Goal: Task Accomplishment & Management: Manage account settings

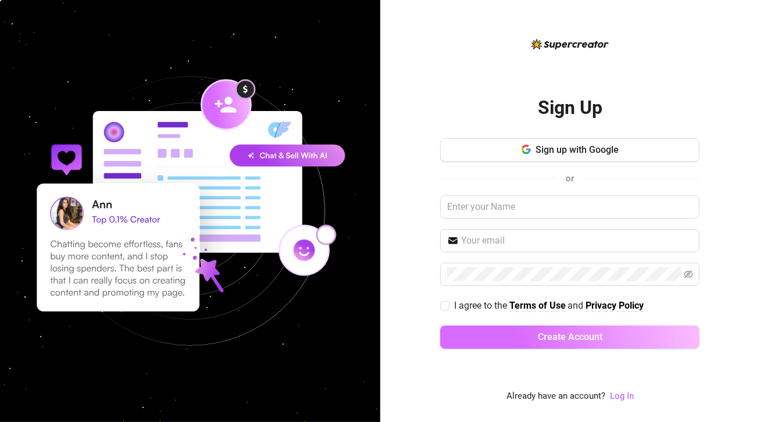
click at [558, 339] on span "Create Account" at bounding box center [570, 336] width 65 height 11
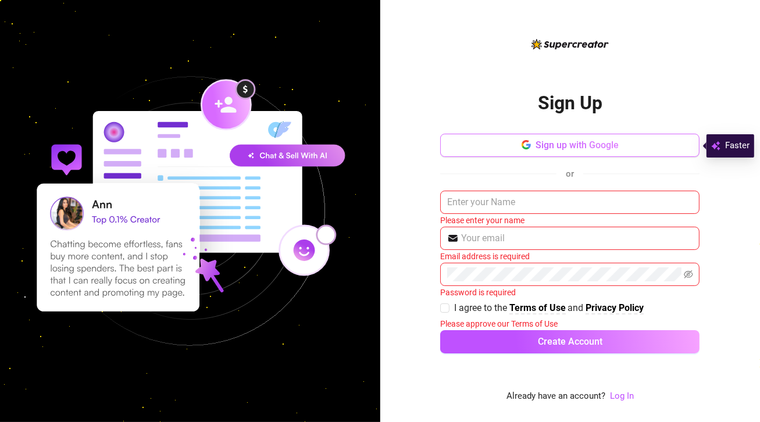
click at [564, 148] on span "Sign up with Google" at bounding box center [576, 145] width 83 height 11
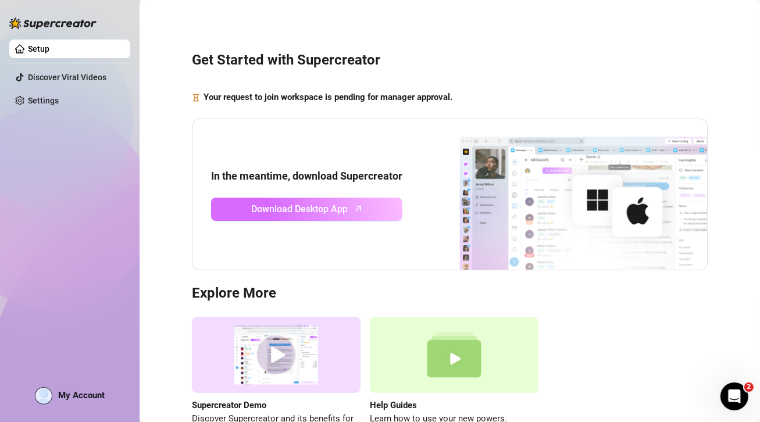
click at [308, 215] on span "Download Desktop App" at bounding box center [300, 209] width 96 height 15
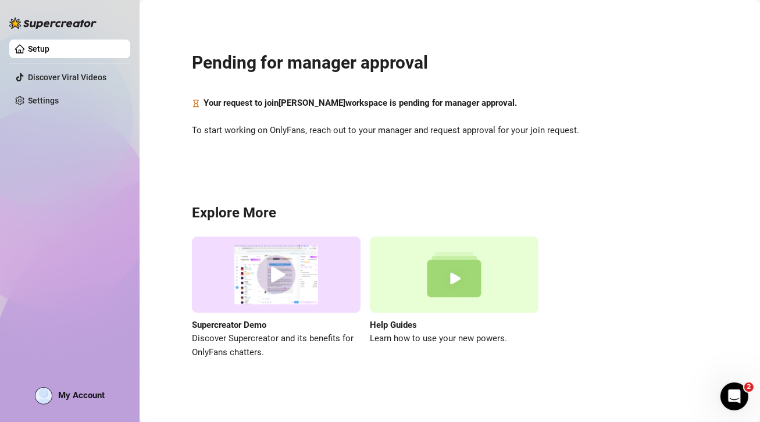
scroll to position [1, 0]
click at [91, 391] on span "My Account" at bounding box center [81, 395] width 47 height 10
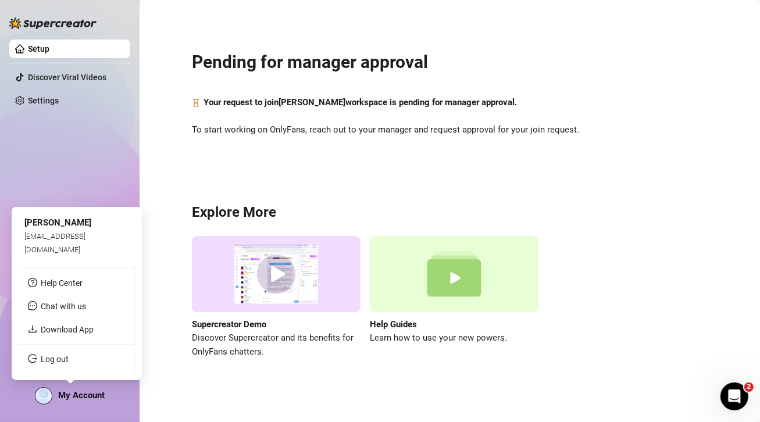
click at [62, 243] on div "shielarosecruz@gmail.com" at bounding box center [76, 243] width 105 height 26
click at [44, 392] on img at bounding box center [43, 396] width 16 height 16
click at [56, 248] on span "shielarosecruz@gmail.com" at bounding box center [54, 243] width 61 height 22
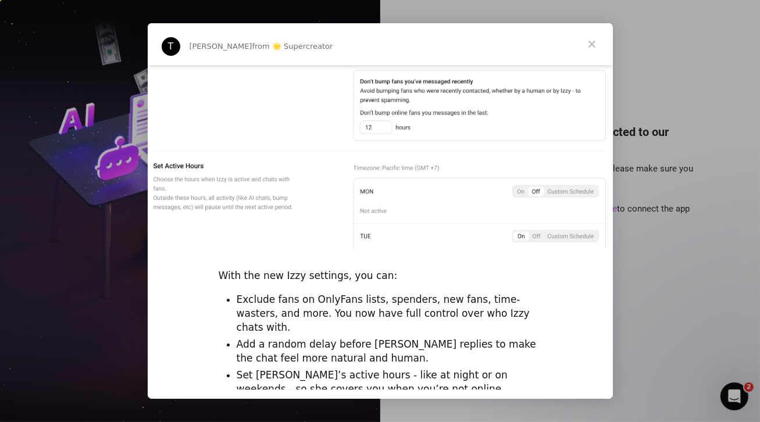
scroll to position [557, 0]
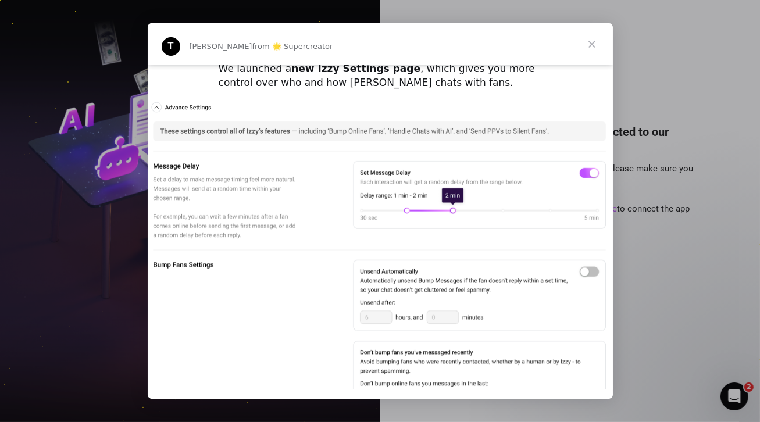
click at [595, 42] on span "Close" at bounding box center [592, 44] width 42 height 42
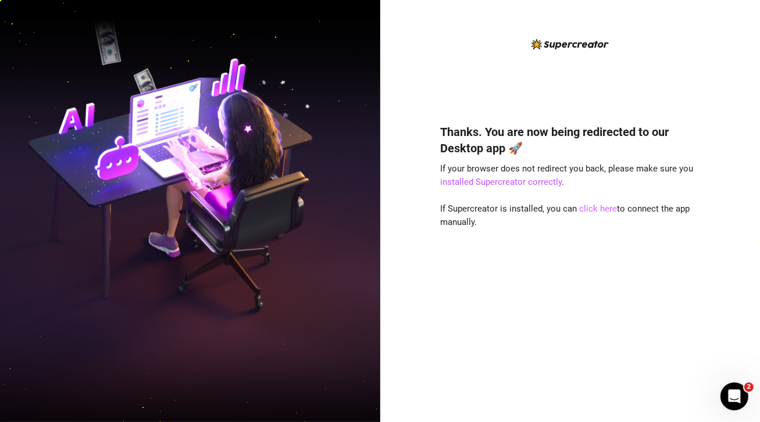
click at [595, 210] on link "click here" at bounding box center [598, 208] width 38 height 10
click at [593, 208] on link "click here" at bounding box center [598, 208] width 38 height 10
click at [593, 210] on link "click here" at bounding box center [598, 208] width 38 height 10
